Goal: Entertainment & Leisure: Consume media (video, audio)

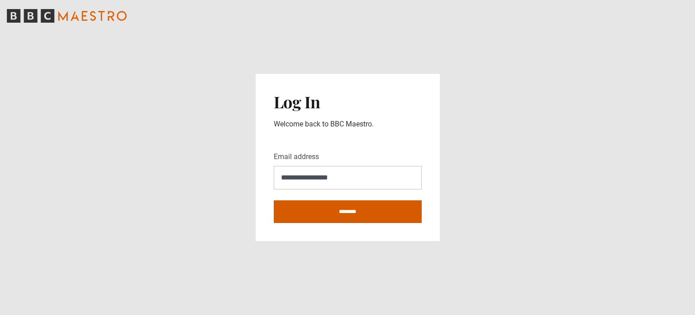
click at [348, 203] on input "********" at bounding box center [348, 211] width 148 height 23
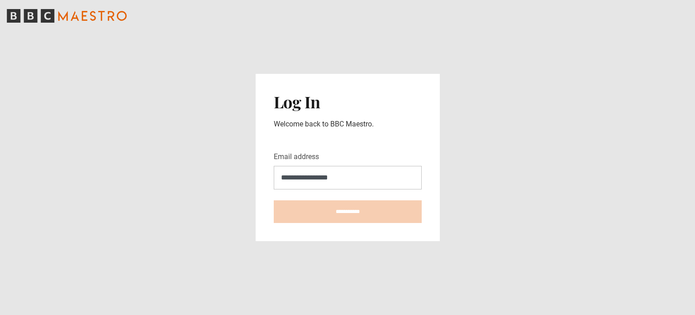
type input "**********"
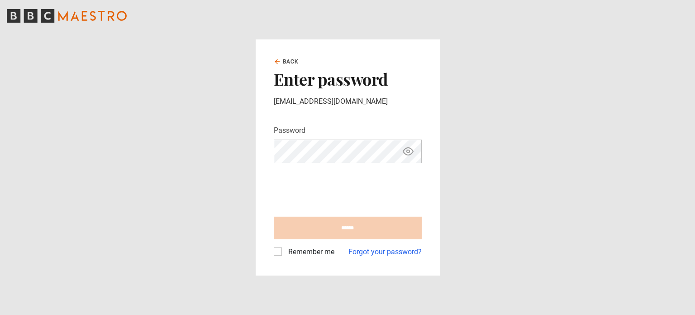
click at [285, 250] on label "Remember me" at bounding box center [310, 251] width 50 height 11
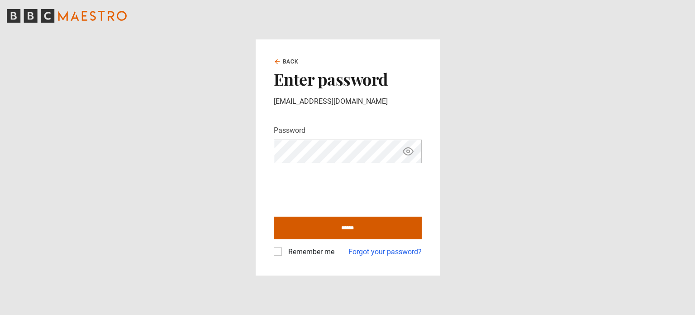
click at [346, 229] on input "******" at bounding box center [348, 227] width 148 height 23
type input "**********"
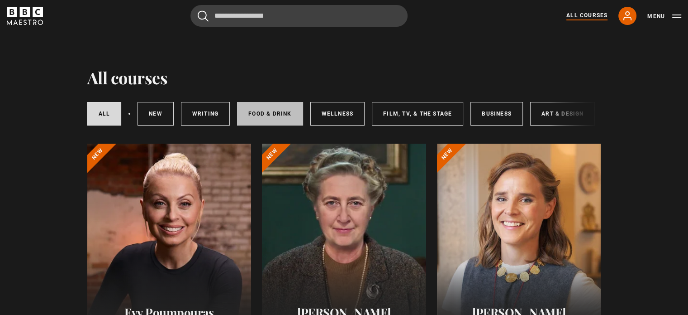
click at [266, 113] on link "Food & Drink" at bounding box center [270, 114] width 66 height 24
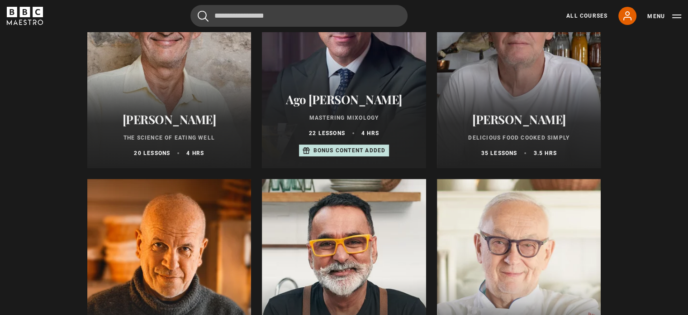
scroll to position [272, 0]
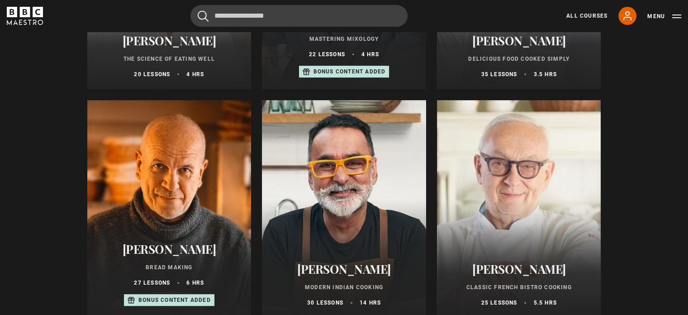
click at [344, 213] on div at bounding box center [344, 208] width 164 height 217
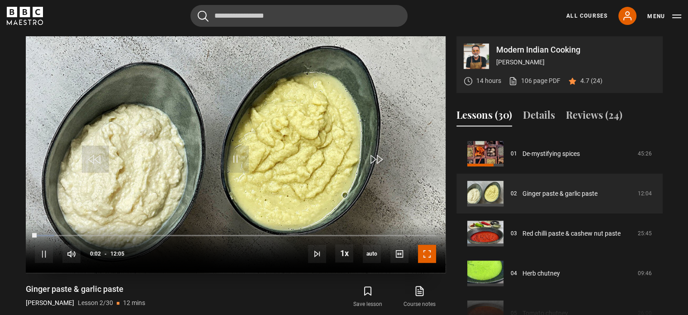
click at [424, 253] on span "Video Player" at bounding box center [427, 253] width 18 height 18
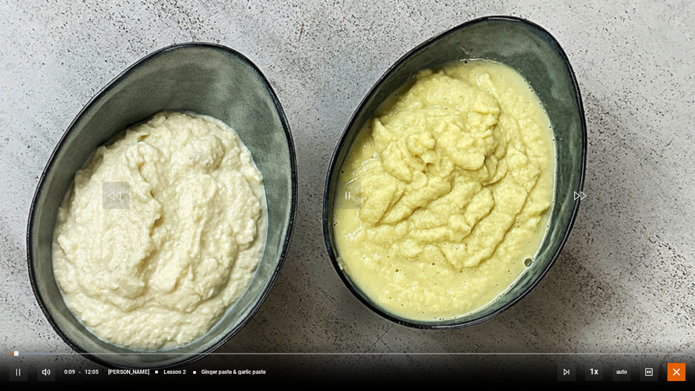
click at [681, 314] on span "Video Player" at bounding box center [677, 372] width 18 height 18
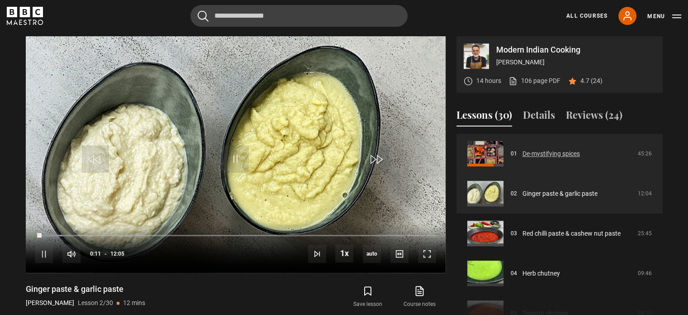
click at [539, 149] on link "De-mystifying spices" at bounding box center [551, 154] width 57 height 10
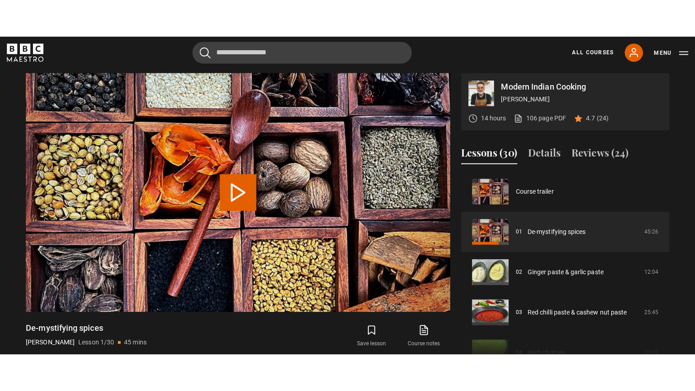
scroll to position [364, 0]
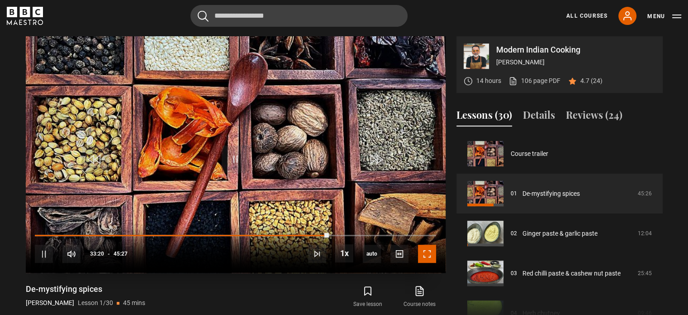
click at [428, 248] on span "Video Player" at bounding box center [427, 253] width 18 height 18
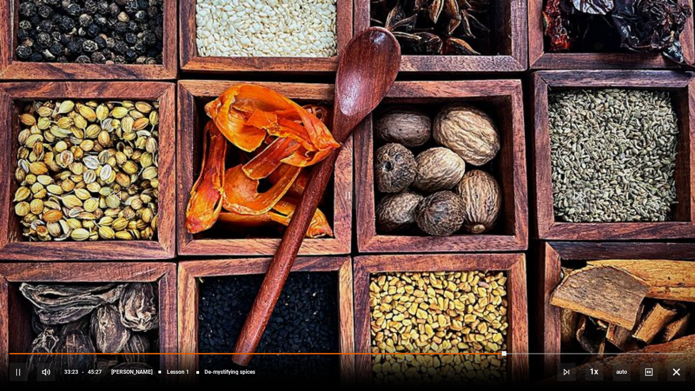
click at [47, 314] on div "10s Skip Back 10 seconds Pause 10s Skip Forward 10 seconds Loaded : 73.71% 04:4…" at bounding box center [347, 366] width 695 height 50
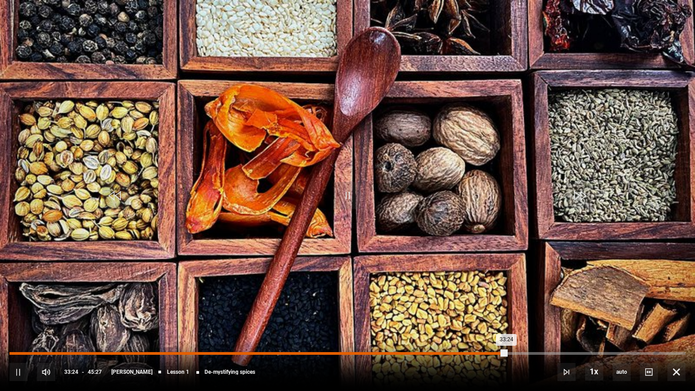
click at [67, 314] on div "Loaded : 73.71% 03:49 33:24" at bounding box center [348, 353] width 676 height 3
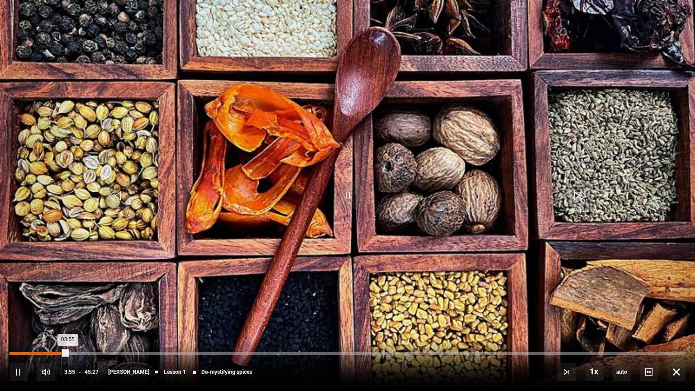
click at [16, 314] on div "03:55" at bounding box center [39, 353] width 58 height 3
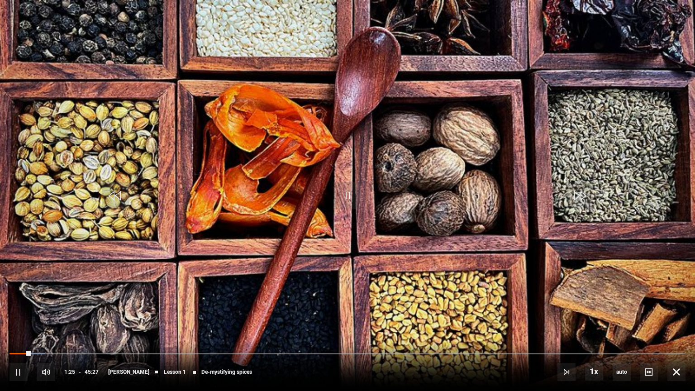
click at [20, 314] on div "10s Skip Back 10 seconds Pause 10s Skip Forward 10 seconds Loaded : 5.32% 01:00…" at bounding box center [347, 366] width 695 height 50
click at [20, 314] on div "10s Skip Back 10 seconds Pause 10s Skip Forward 10 seconds Loaded : 5.50% 01:00…" at bounding box center [347, 366] width 695 height 50
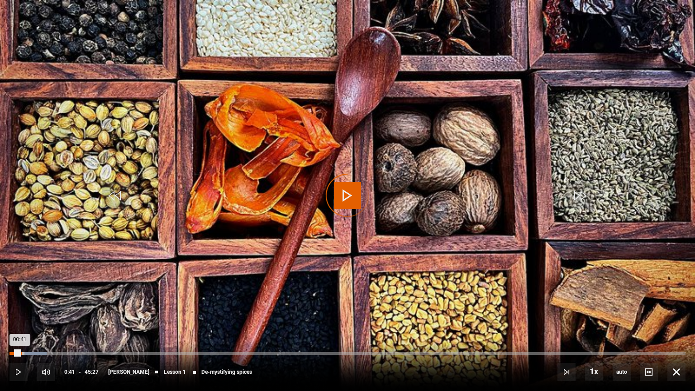
click at [20, 314] on div "00:41" at bounding box center [15, 353] width 10 height 3
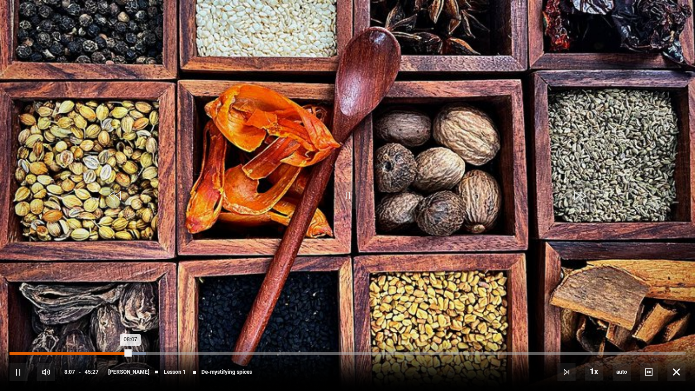
click at [111, 314] on div "08:07" at bounding box center [70, 353] width 121 height 3
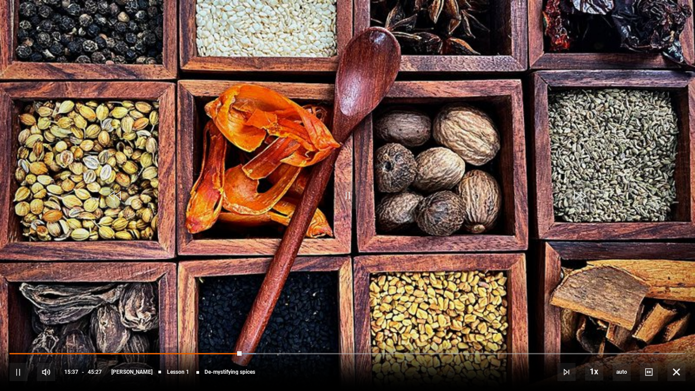
click at [663, 83] on video "Video Player" at bounding box center [347, 195] width 695 height 391
click at [353, 194] on span "Video Player" at bounding box center [347, 195] width 27 height 27
click at [527, 314] on div "10s Skip Back 10 seconds Pause 10s Skip Forward 10 seconds Loaded : 51.52% 02:3…" at bounding box center [347, 366] width 695 height 50
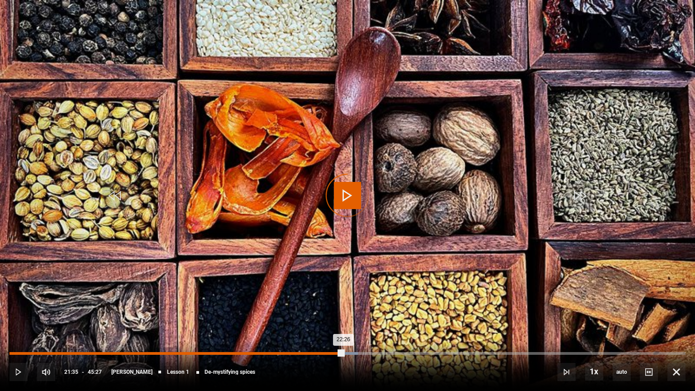
click at [331, 314] on div "21:35" at bounding box center [331, 353] width 1 height 3
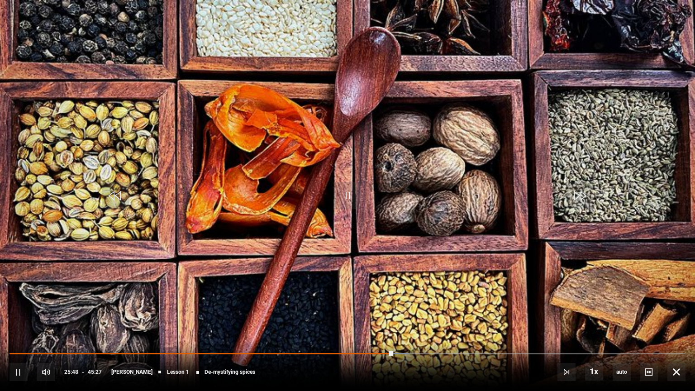
click at [362, 214] on video "Video Player" at bounding box center [347, 195] width 695 height 391
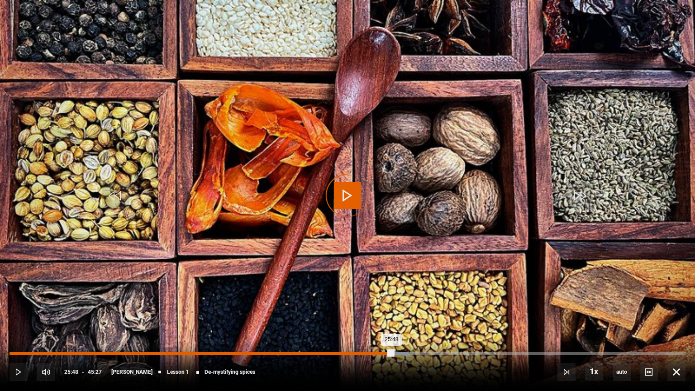
click at [373, 314] on div "24:27" at bounding box center [373, 353] width 1 height 3
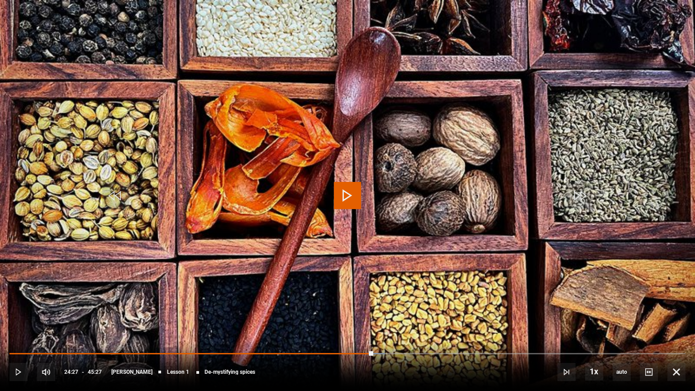
click at [343, 192] on span "Video Player" at bounding box center [347, 195] width 27 height 27
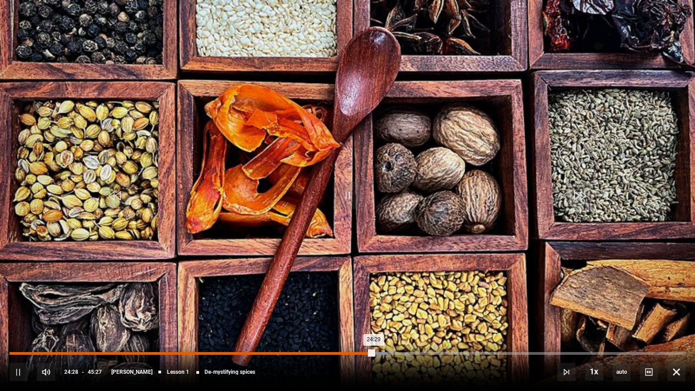
click at [360, 314] on div "24:29" at bounding box center [192, 353] width 364 height 3
click at [367, 314] on div "Loaded : 53.54% 24:03 24:01" at bounding box center [348, 353] width 676 height 3
click at [375, 314] on div "Loaded : 55.74% 24:38 24:34" at bounding box center [348, 353] width 676 height 3
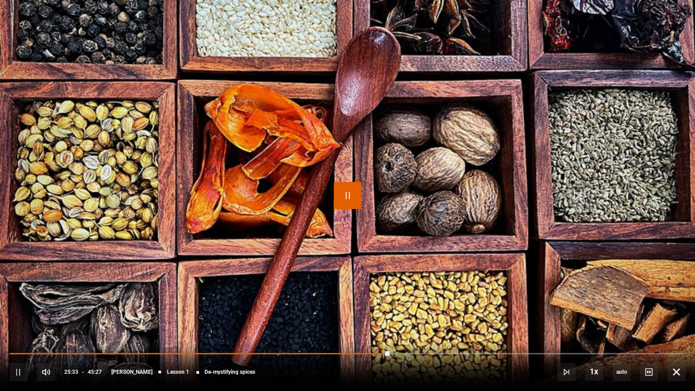
click at [348, 194] on span "Video Player" at bounding box center [347, 195] width 27 height 27
click at [349, 195] on span "Video Player" at bounding box center [347, 195] width 27 height 27
click at [396, 314] on div "10s Skip Back 10 seconds Pause 10s Skip Forward 10 seconds Loaded : 66.19% 27:5…" at bounding box center [347, 366] width 695 height 50
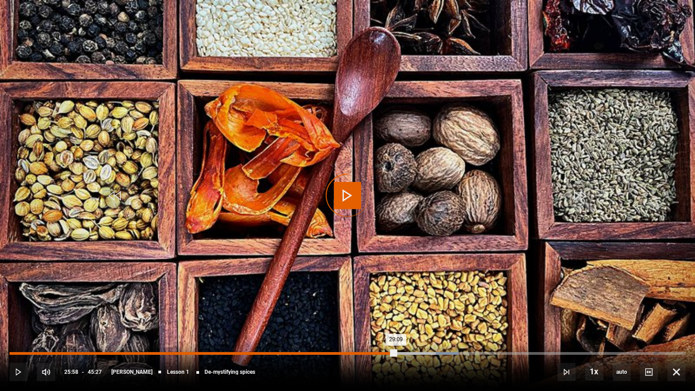
click at [396, 314] on div "Loaded : 66.37% 25:58 29:09" at bounding box center [348, 353] width 676 height 3
click at [400, 314] on div "Loaded : 58.12% 26:15 26:00" at bounding box center [348, 353] width 676 height 3
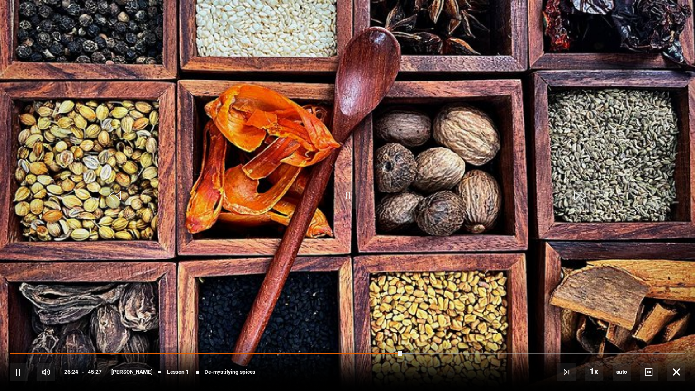
click at [405, 314] on div "10s Skip Back 10 seconds Pause 10s Skip Forward 10 seconds Loaded : 59.59% 26:2…" at bounding box center [347, 366] width 695 height 50
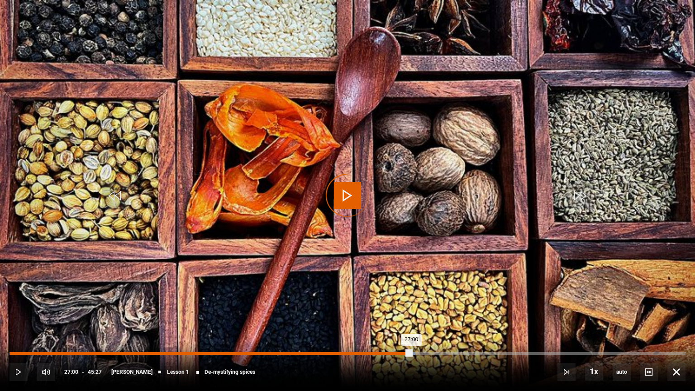
click at [411, 314] on div "Loaded : 59.96% 26:55 27:00" at bounding box center [348, 353] width 676 height 3
click at [431, 314] on div "Loaded : 62.71% 28:23 28:23" at bounding box center [348, 353] width 676 height 3
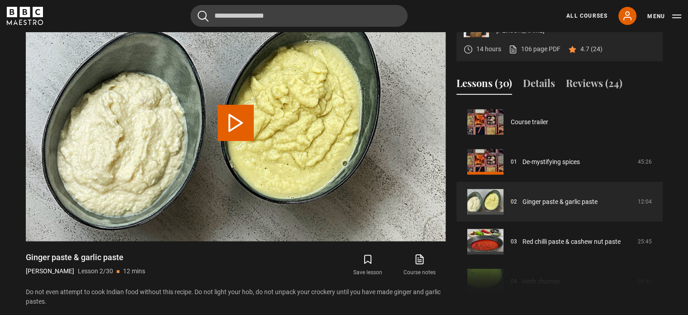
scroll to position [40, 0]
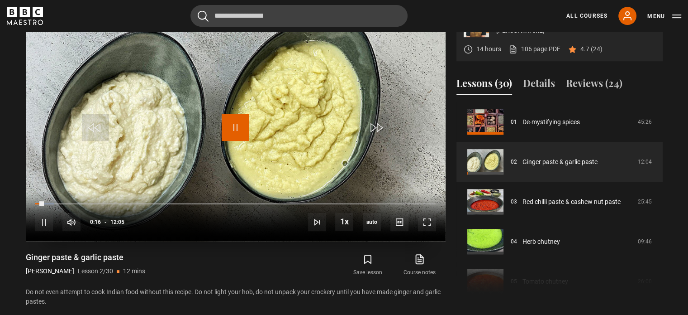
click at [233, 126] on span "Video Player" at bounding box center [235, 127] width 27 height 27
